Goal: Task Accomplishment & Management: Manage account settings

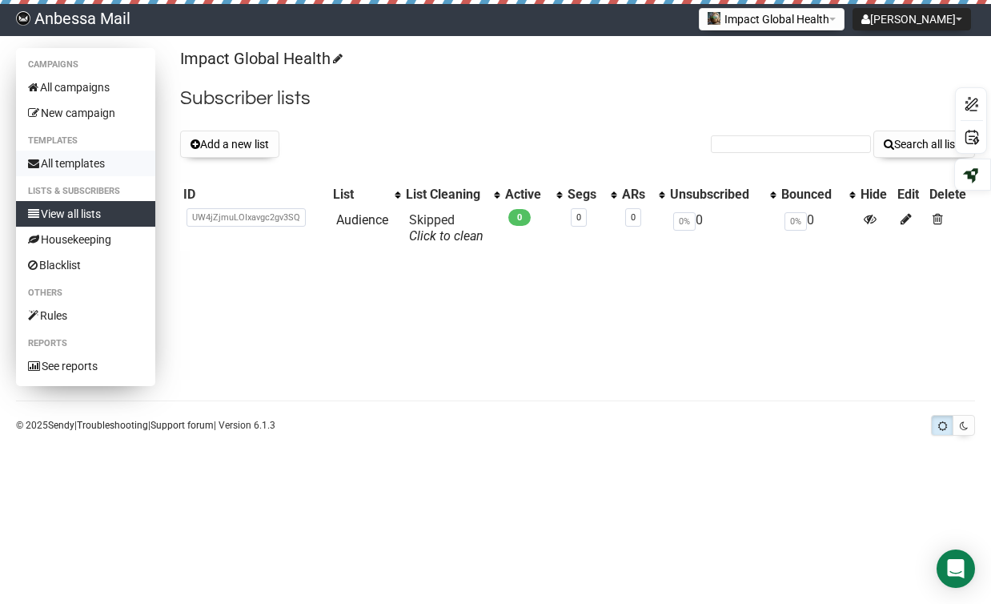
click at [45, 162] on link "All templates" at bounding box center [85, 164] width 139 height 26
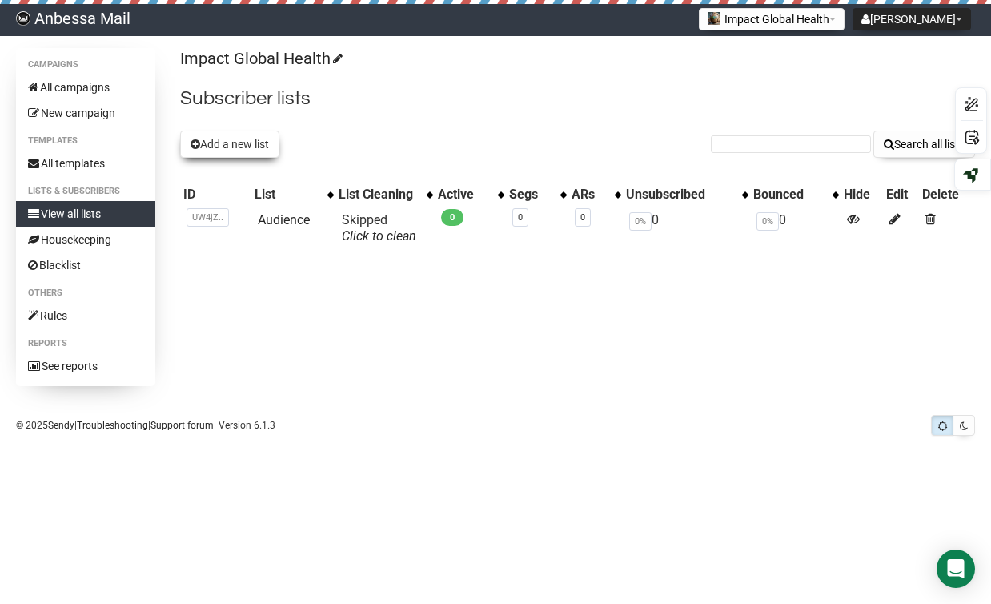
click at [274, 152] on button "Add a new list" at bounding box center [229, 143] width 99 height 27
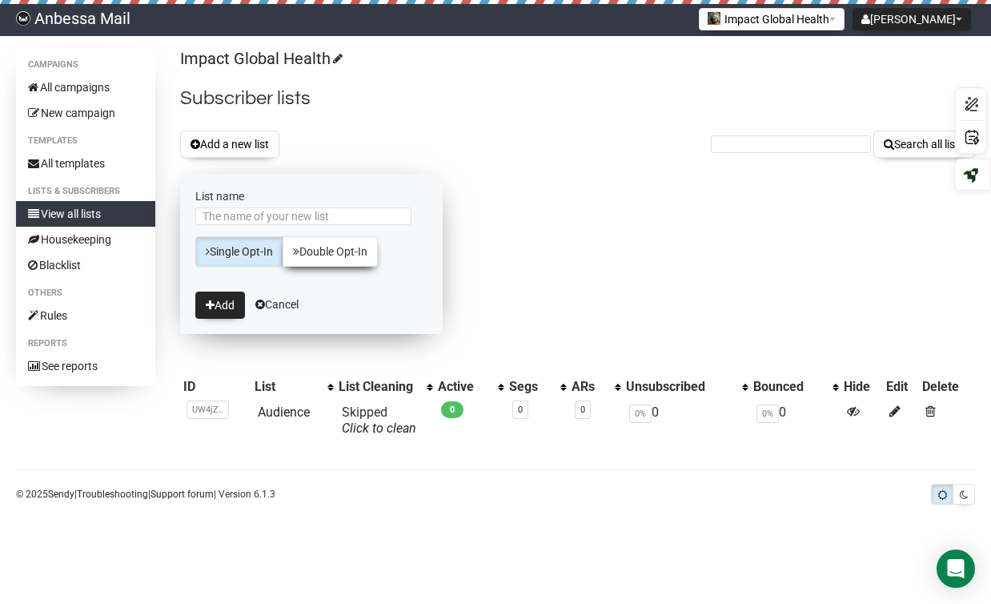
click at [346, 255] on link "Double Opt-In" at bounding box center [330, 251] width 95 height 30
click at [246, 256] on link "Single Opt-In" at bounding box center [239, 251] width 88 height 30
click at [403, 503] on div "Campaigns All campaigns New campaign Templates All templates Lists & subscriber…" at bounding box center [495, 279] width 991 height 462
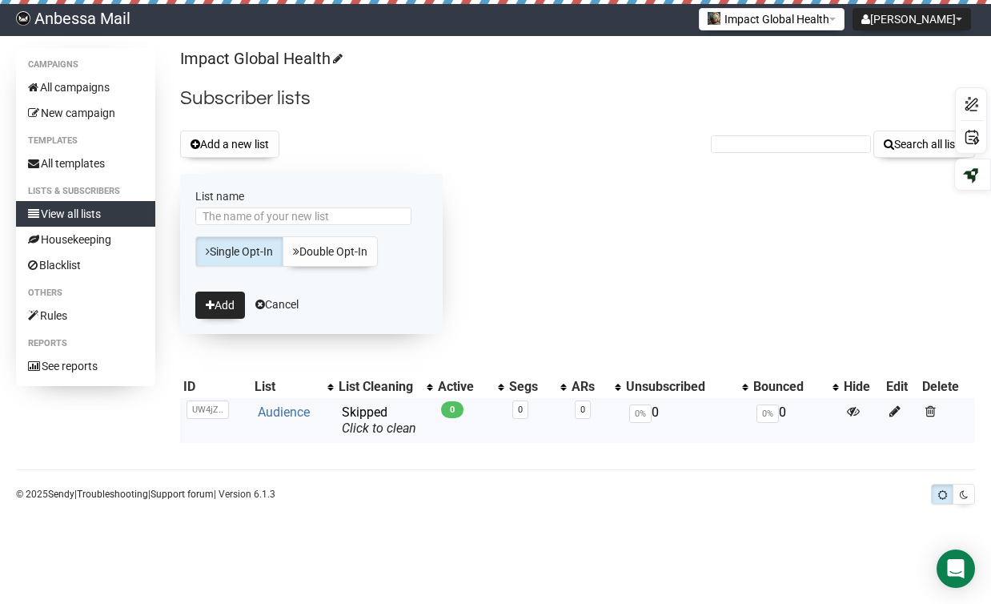
click at [293, 413] on link "Audience" at bounding box center [284, 411] width 52 height 15
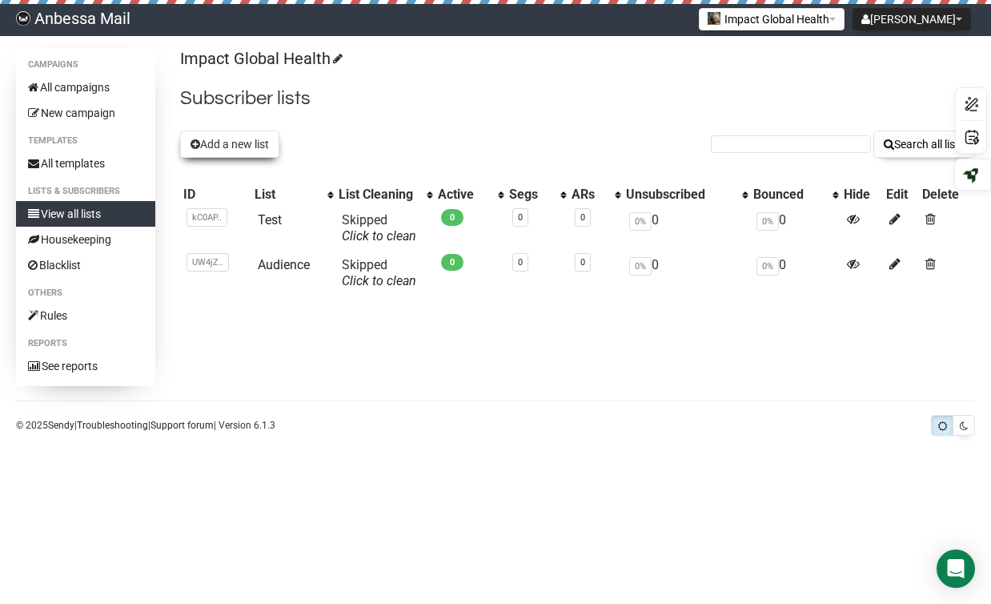
click at [240, 154] on button "Add a new list" at bounding box center [229, 143] width 99 height 27
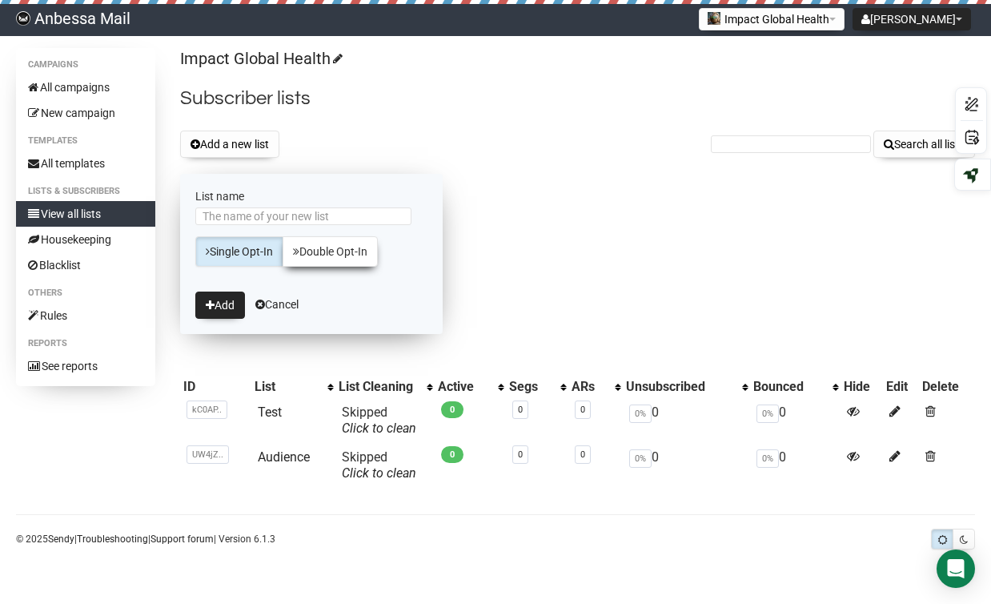
click at [329, 259] on link "Double Opt-In" at bounding box center [330, 251] width 95 height 30
click at [244, 256] on link "Single Opt-In" at bounding box center [239, 251] width 88 height 30
click at [288, 308] on link "Cancel" at bounding box center [276, 304] width 43 height 13
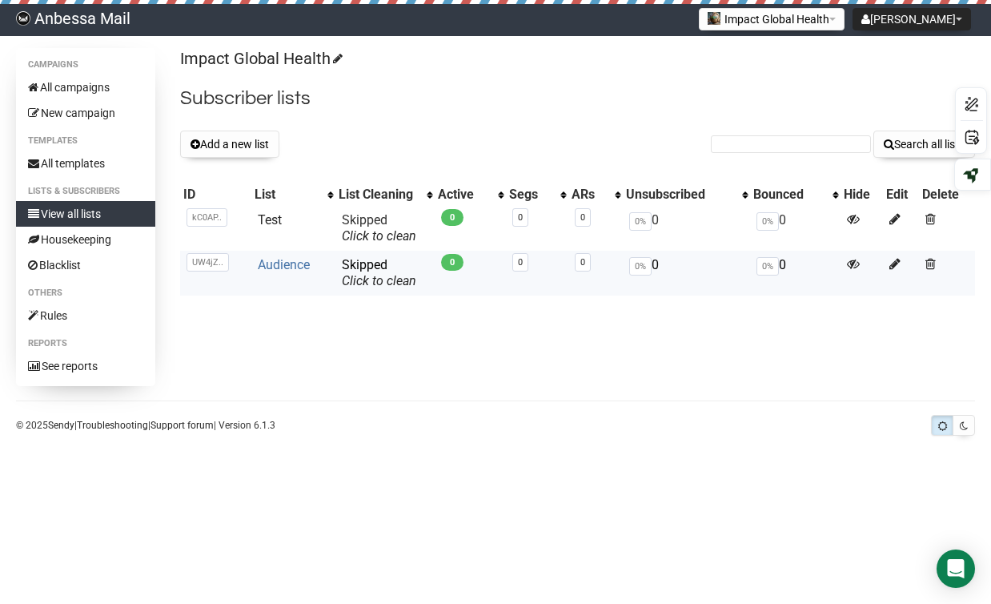
click at [276, 262] on link "Audience" at bounding box center [284, 264] width 52 height 15
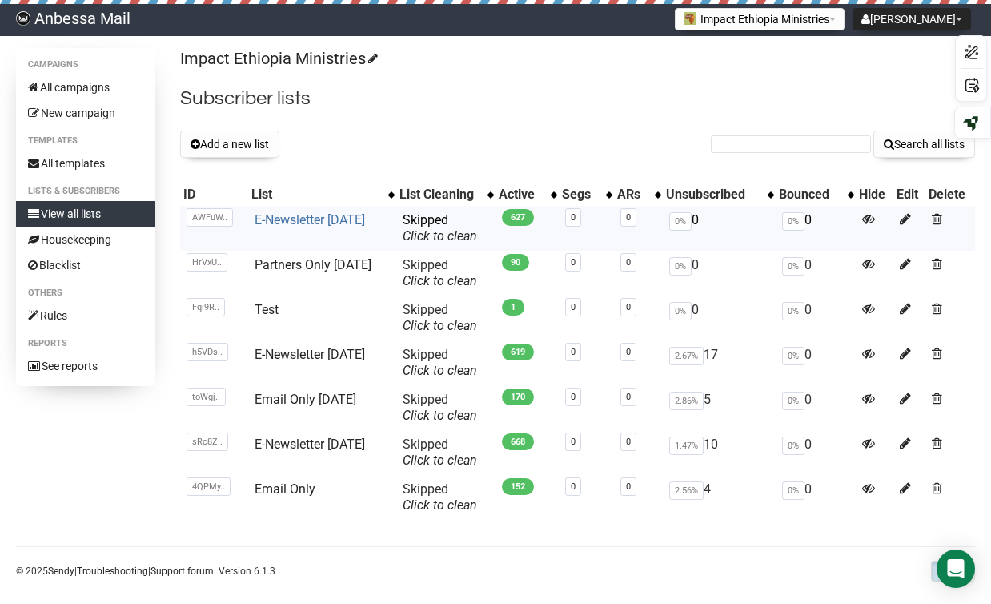
click at [299, 222] on link "E-Newsletter [DATE]" at bounding box center [310, 219] width 110 height 15
